Goal: Find specific page/section: Find specific page/section

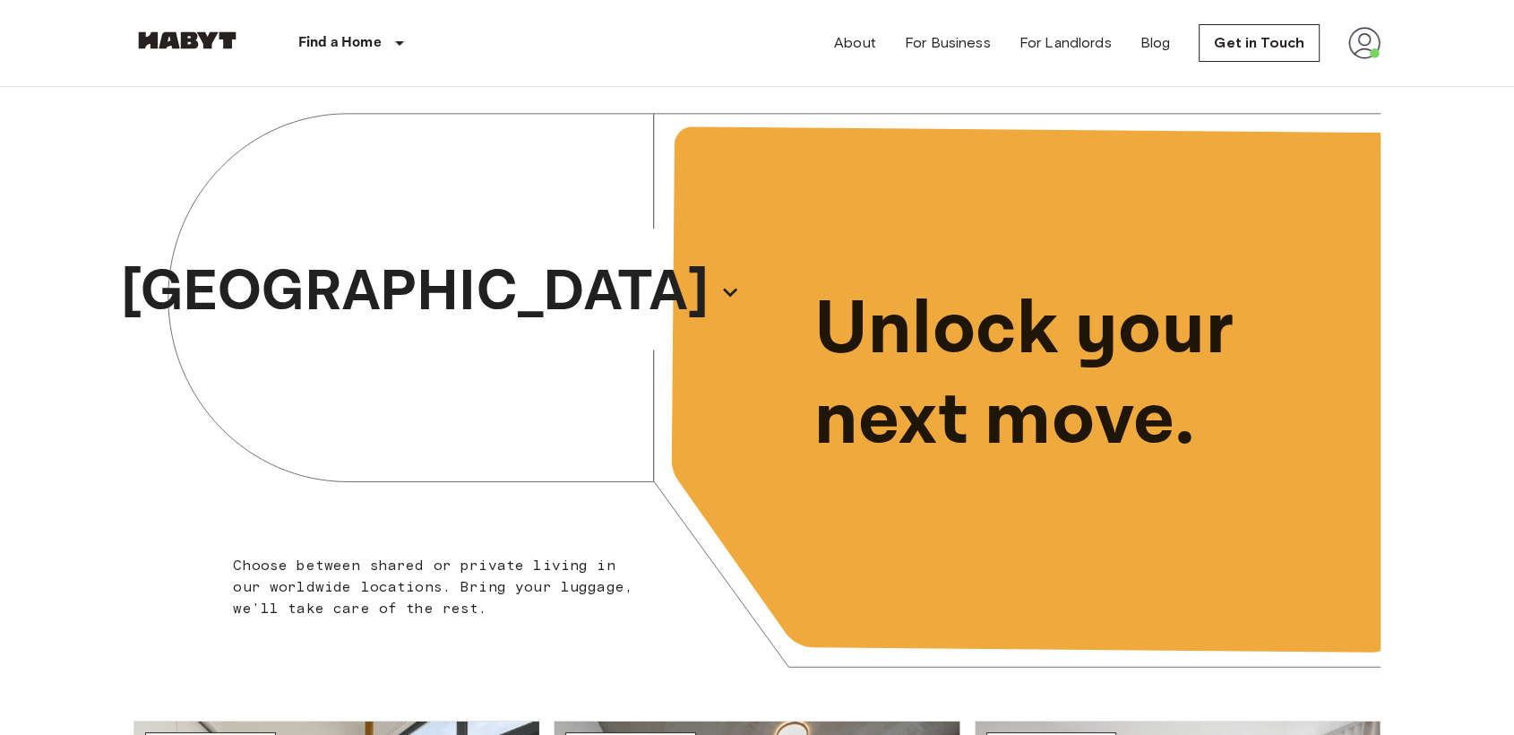
click at [1375, 47] on img at bounding box center [1364, 43] width 32 height 32
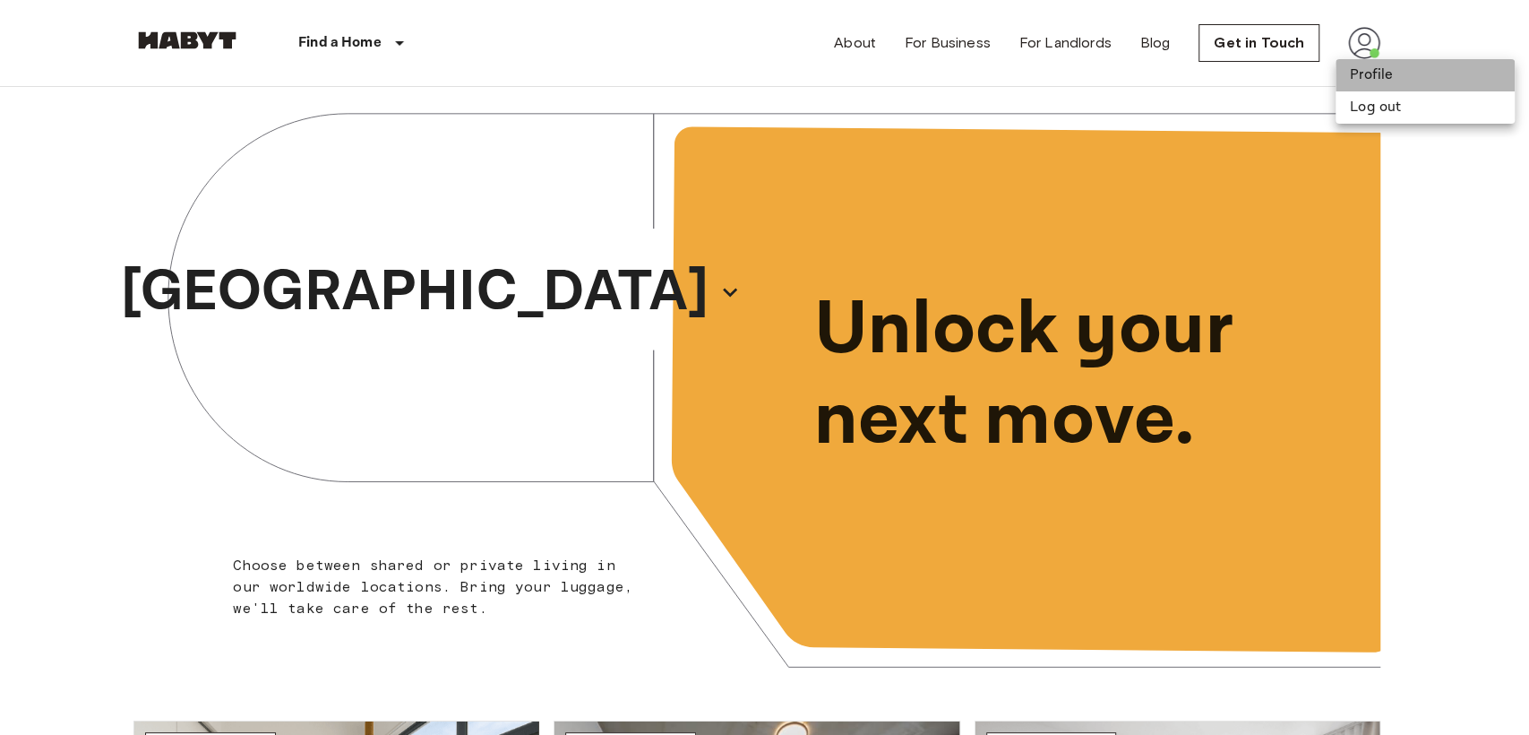
click at [1383, 77] on li "Profile" at bounding box center [1425, 75] width 179 height 32
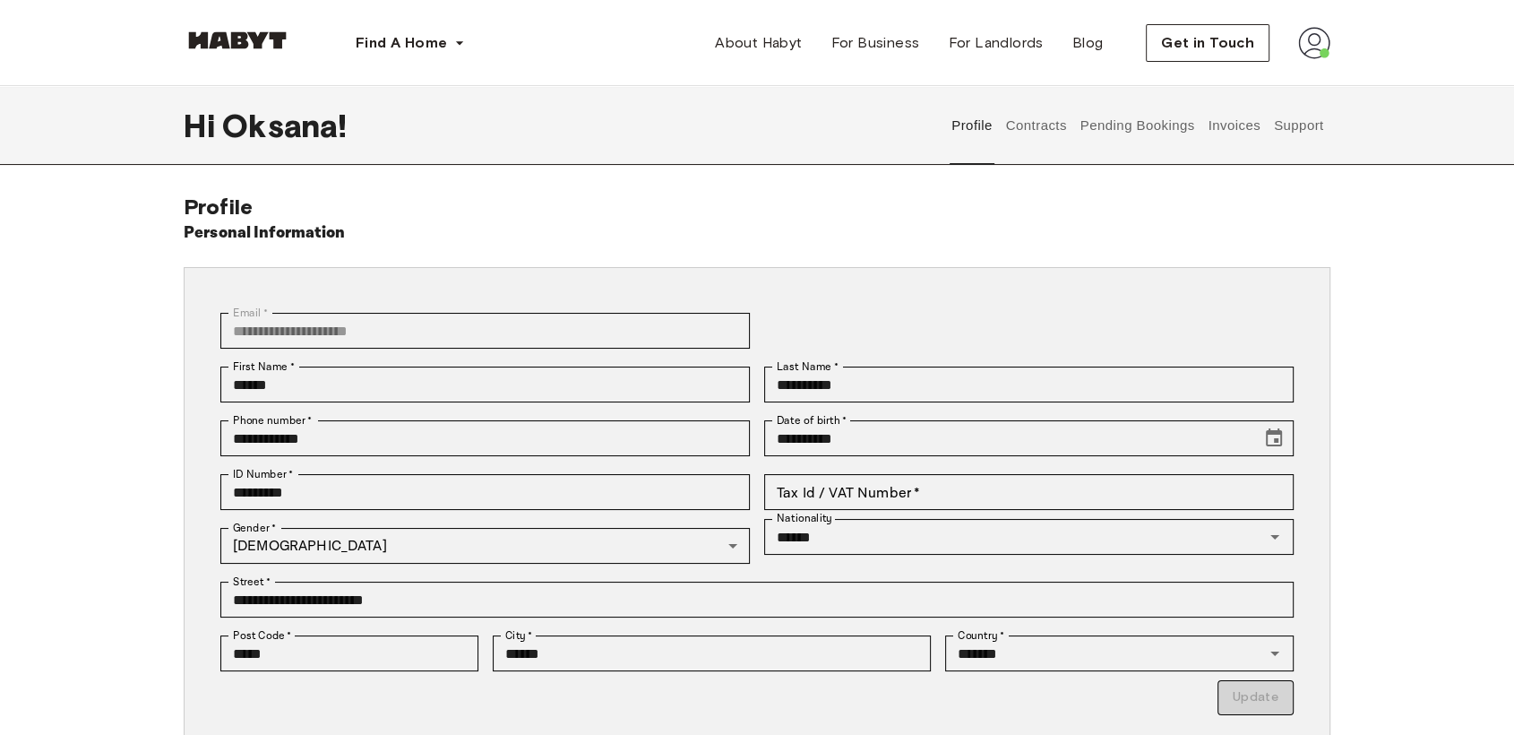
click at [1039, 129] on button "Contracts" at bounding box center [1035, 125] width 65 height 79
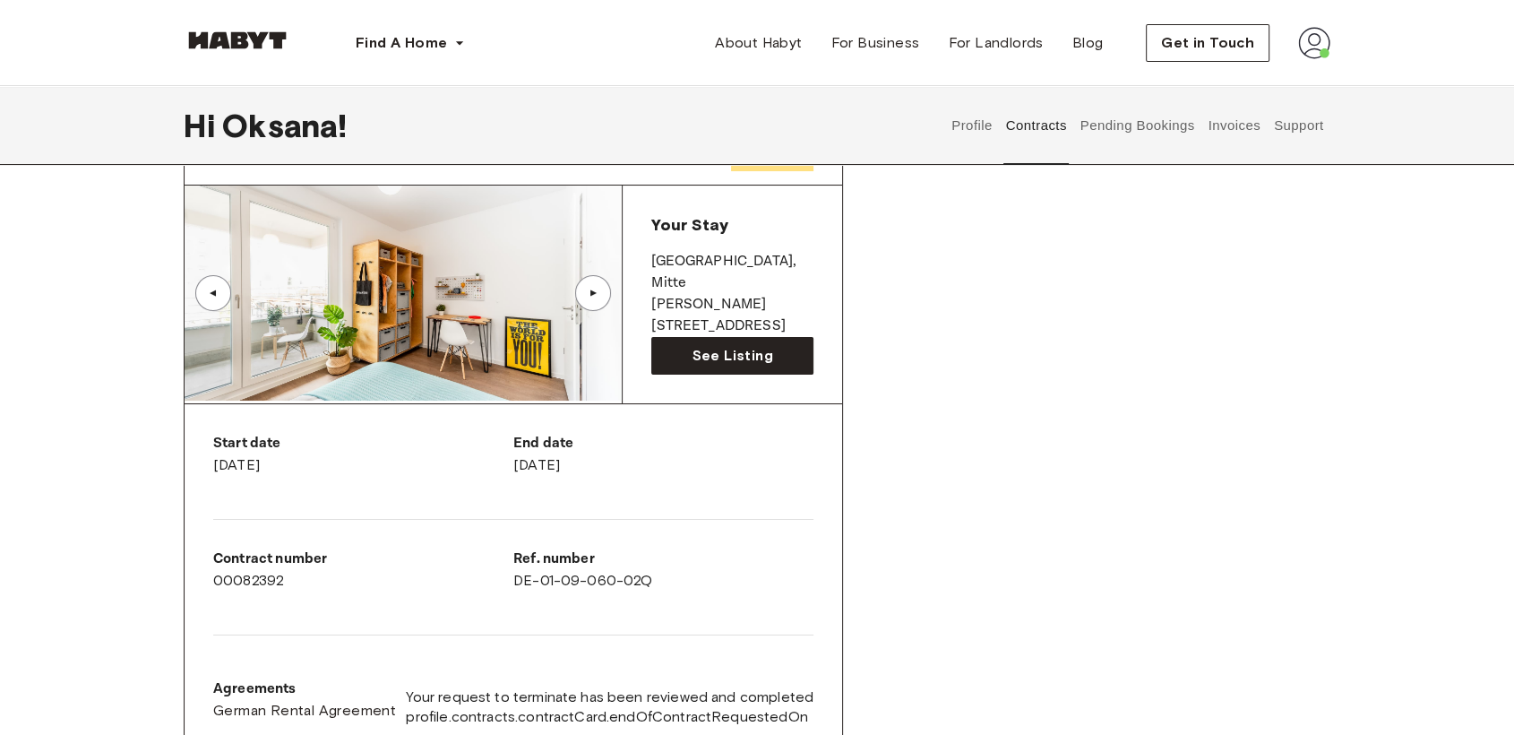
scroll to position [199, 0]
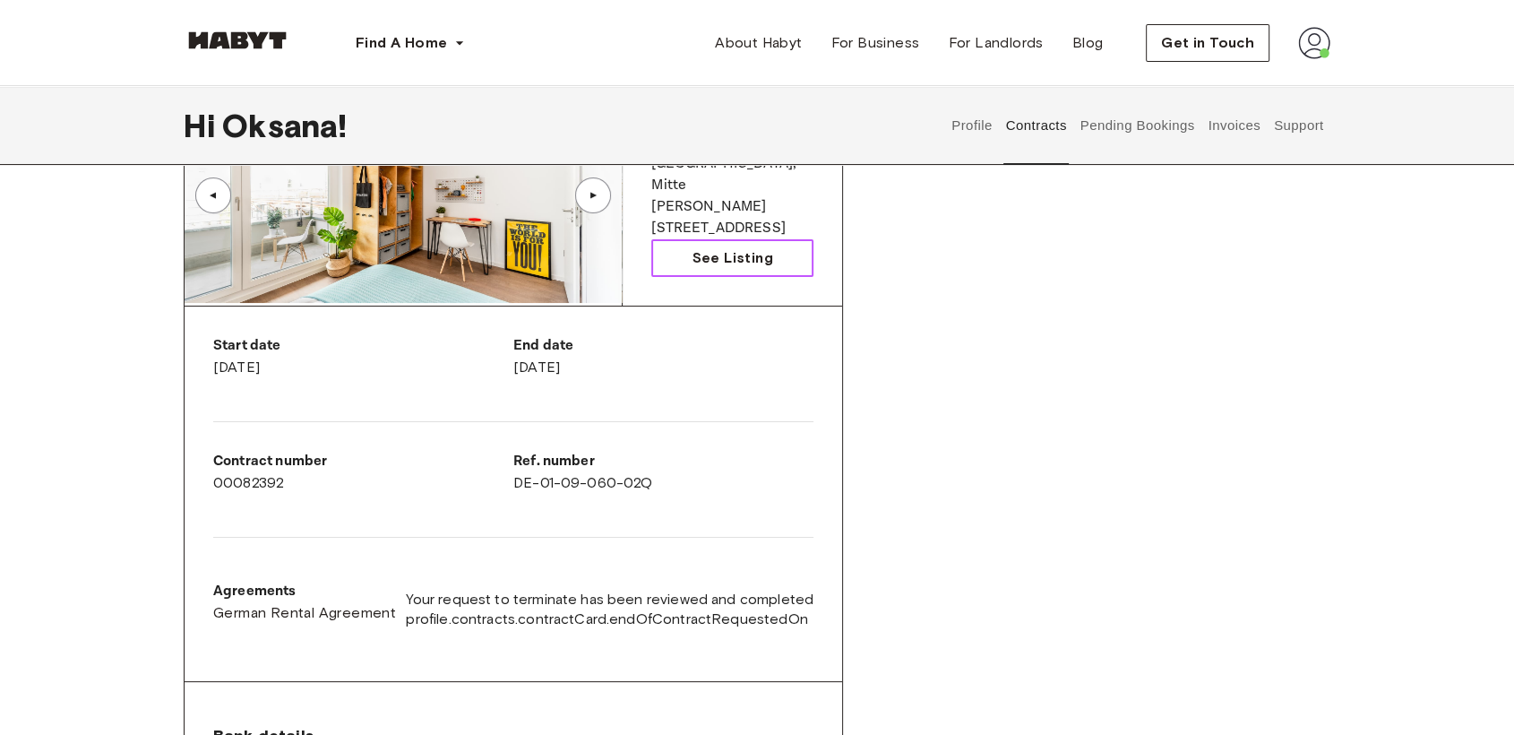
click at [743, 260] on span "See Listing" at bounding box center [732, 257] width 81 height 21
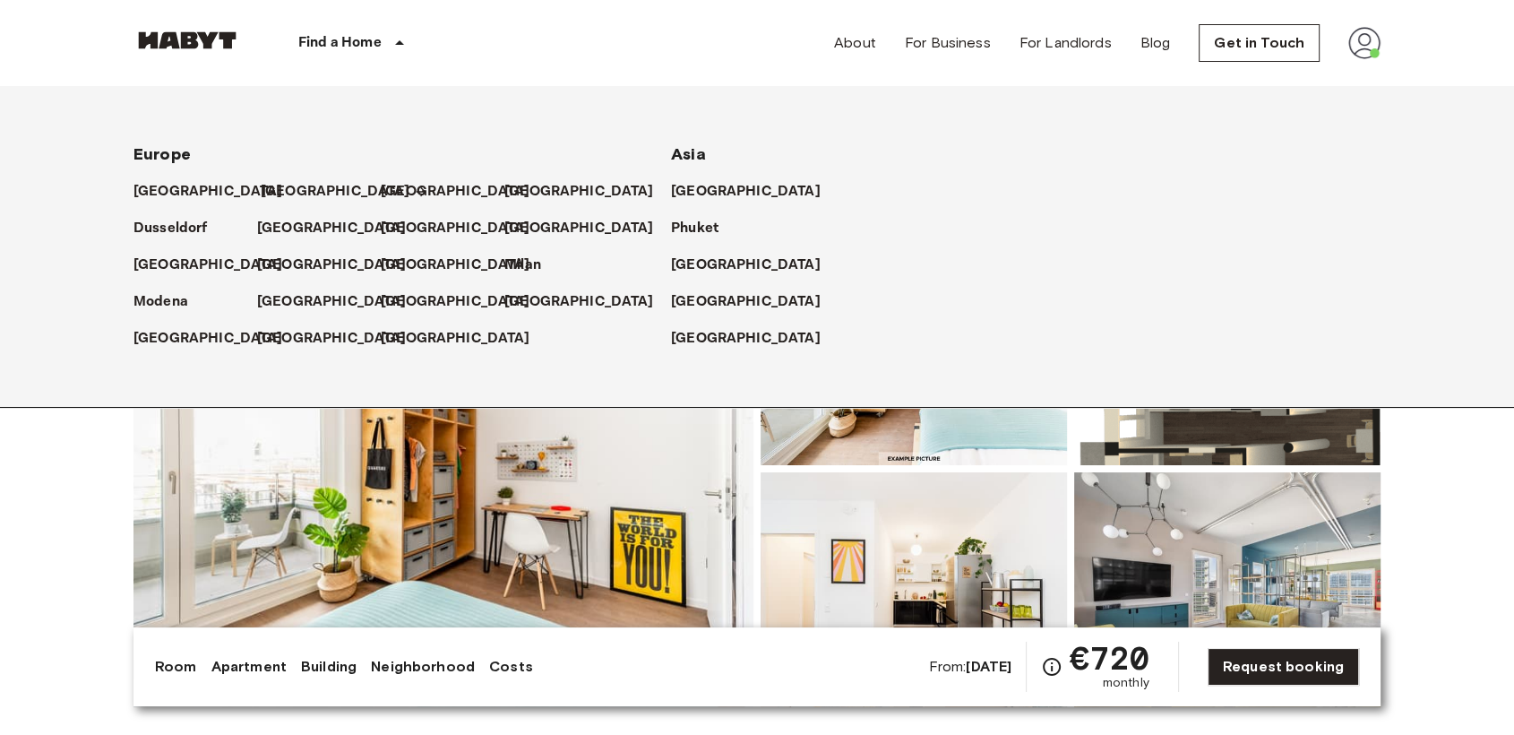
click at [273, 193] on p "[GEOGRAPHIC_DATA]" at bounding box center [336, 191] width 150 height 21
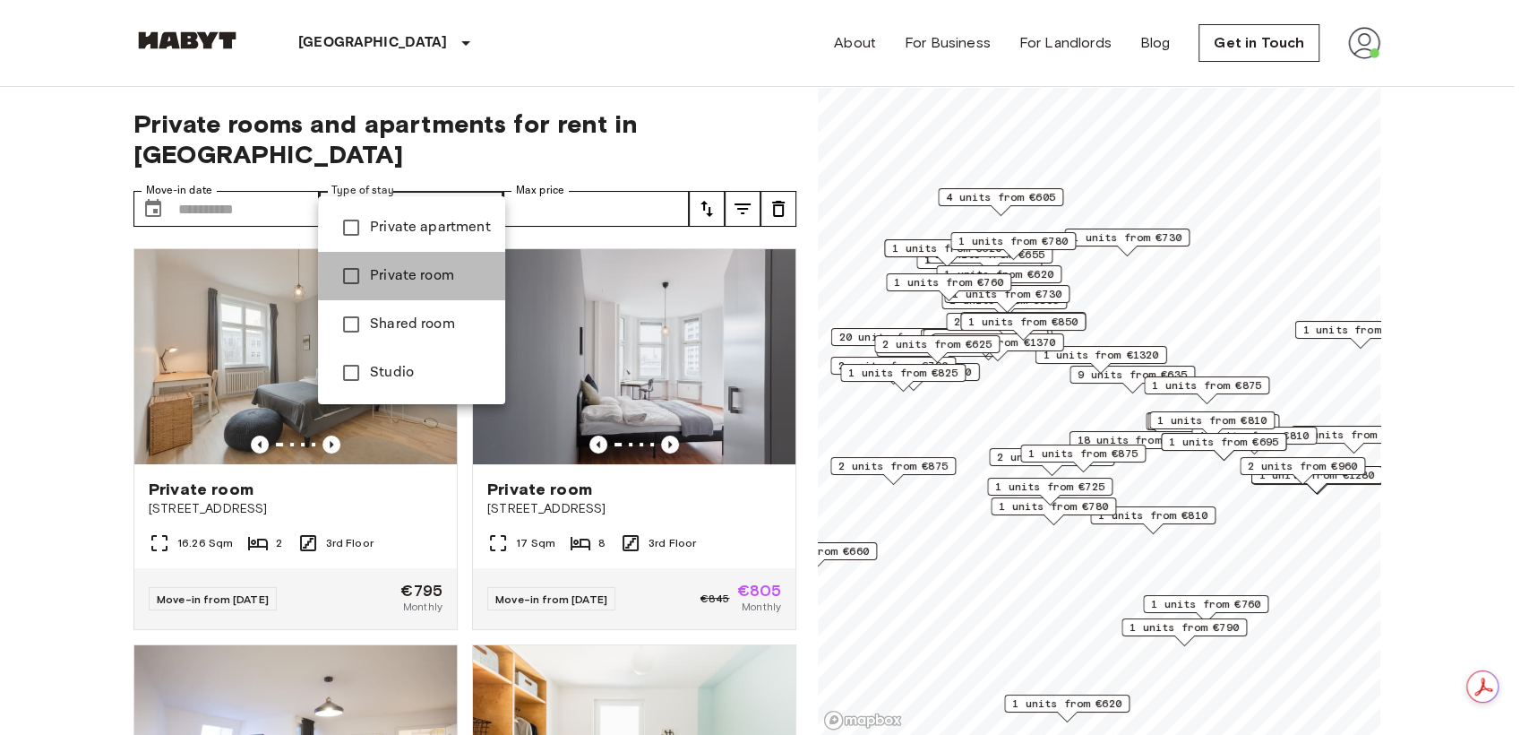
click at [444, 280] on span "Private room" at bounding box center [430, 275] width 121 height 21
type input "**********"
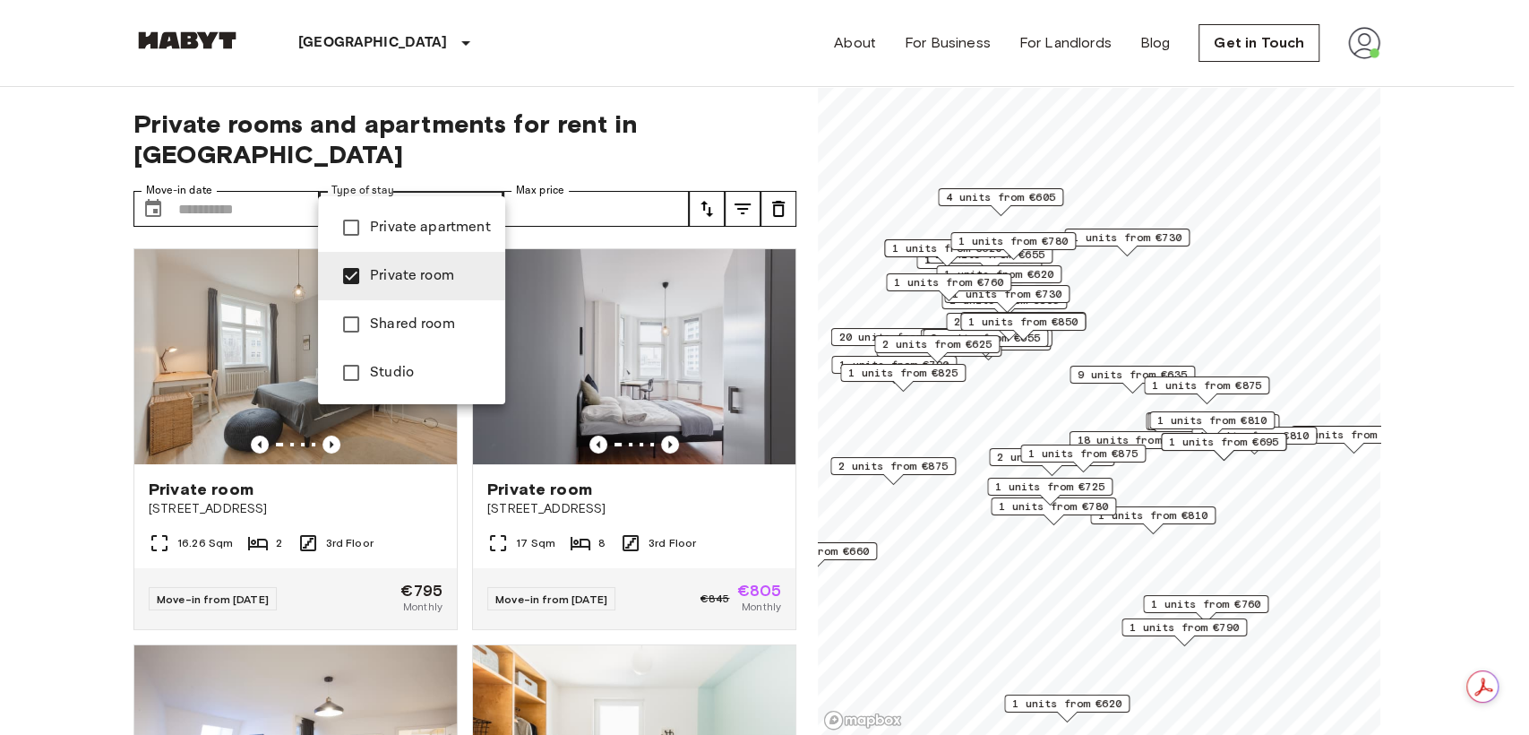
click at [21, 337] on div at bounding box center [764, 367] width 1529 height 735
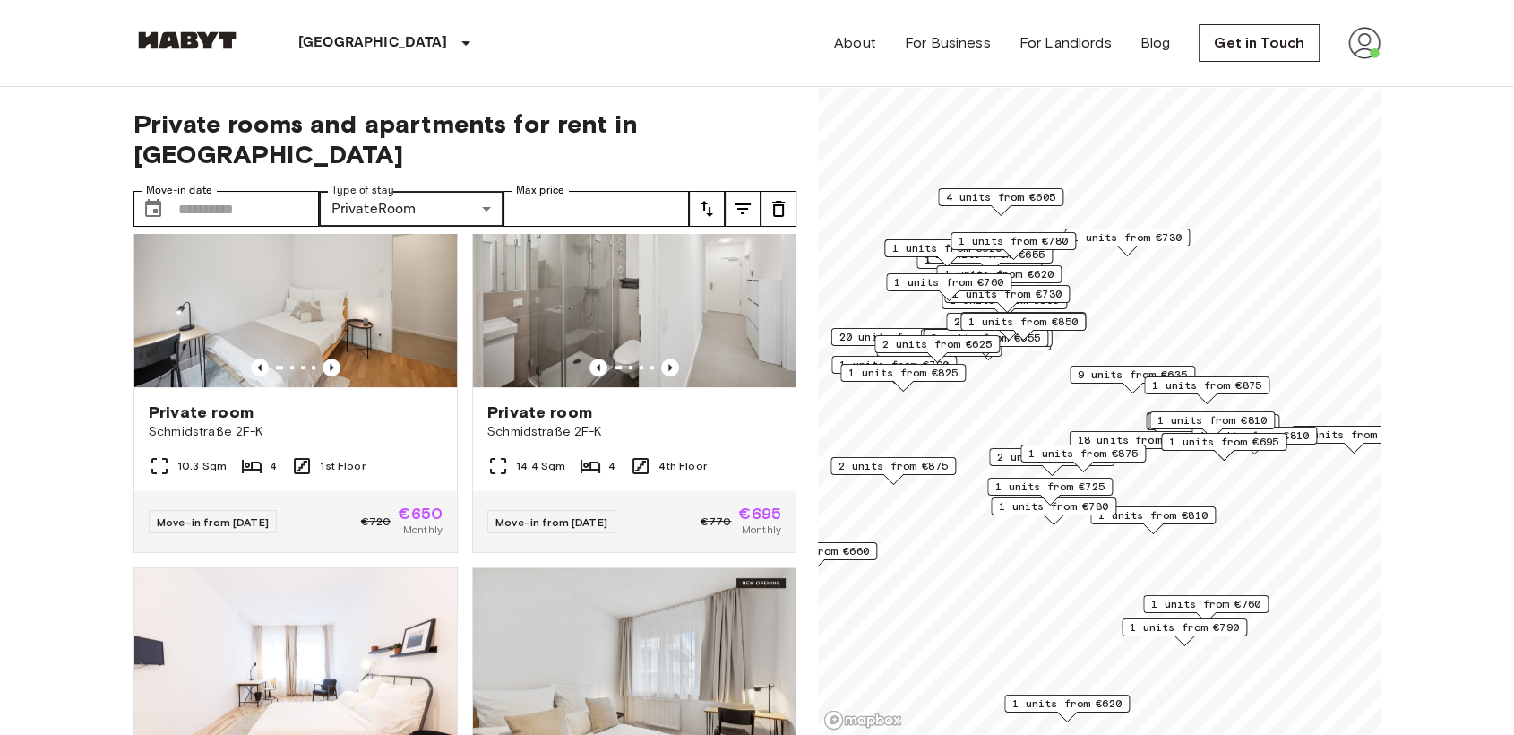
scroll to position [7638, 0]
